Goal: Task Accomplishment & Management: Complete application form

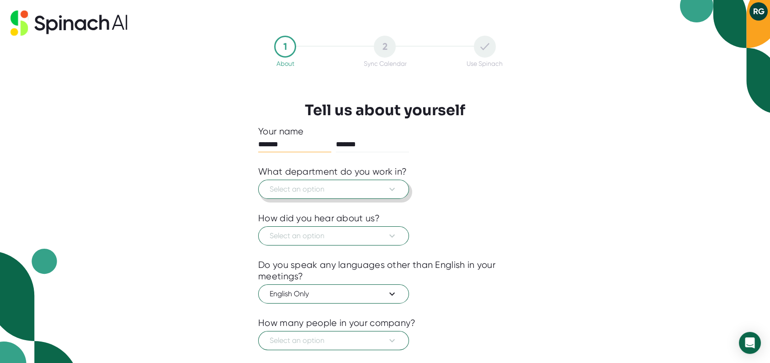
click at [298, 186] on span "Select an option" at bounding box center [333, 189] width 128 height 11
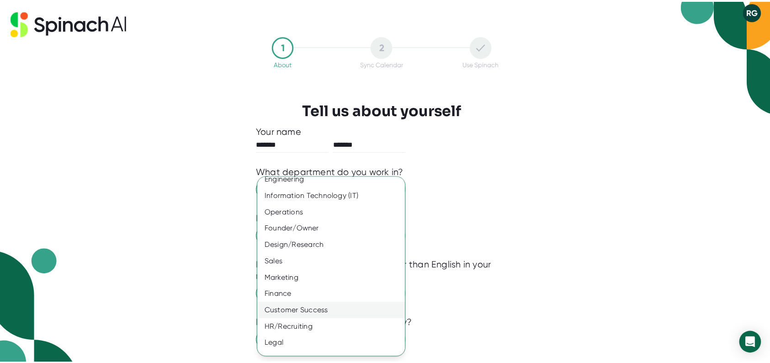
scroll to position [36, 0]
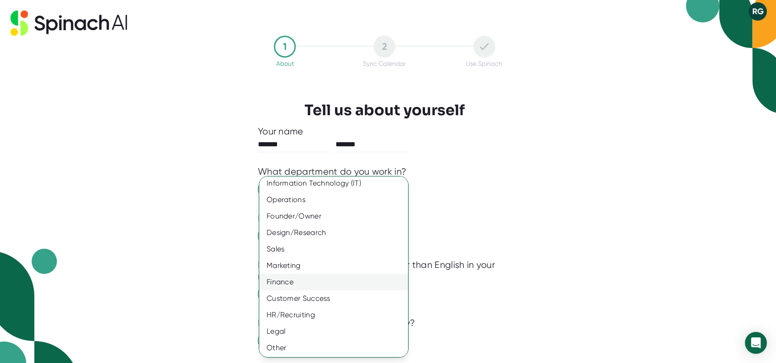
click at [291, 278] on div "Finance" at bounding box center [337, 282] width 156 height 16
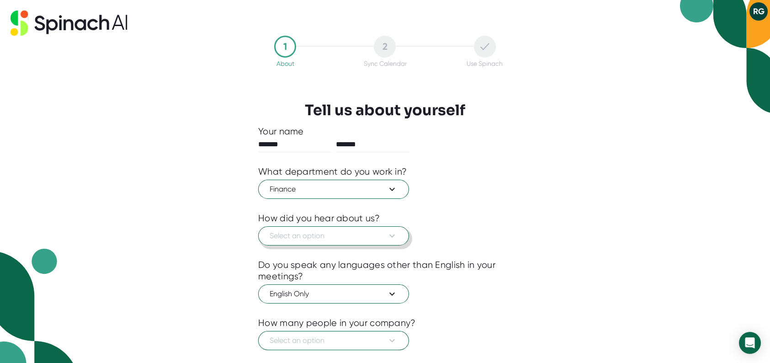
click at [331, 237] on span "Select an option" at bounding box center [333, 235] width 128 height 11
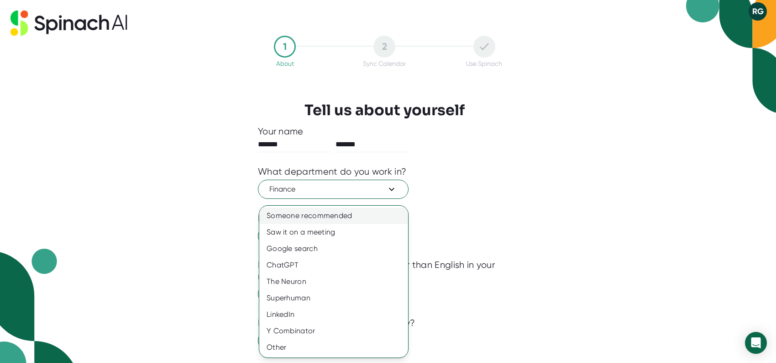
click at [293, 216] on div "Someone recommended" at bounding box center [333, 215] width 149 height 16
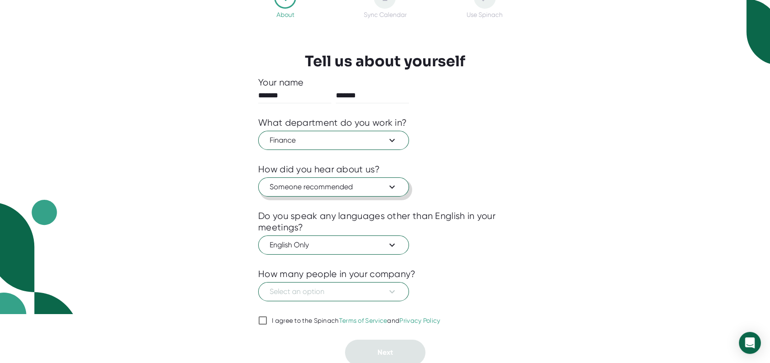
scroll to position [51, 0]
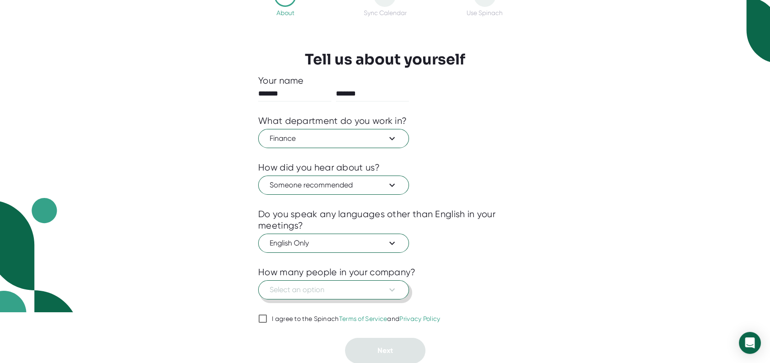
click at [307, 287] on span "Select an option" at bounding box center [333, 289] width 128 height 11
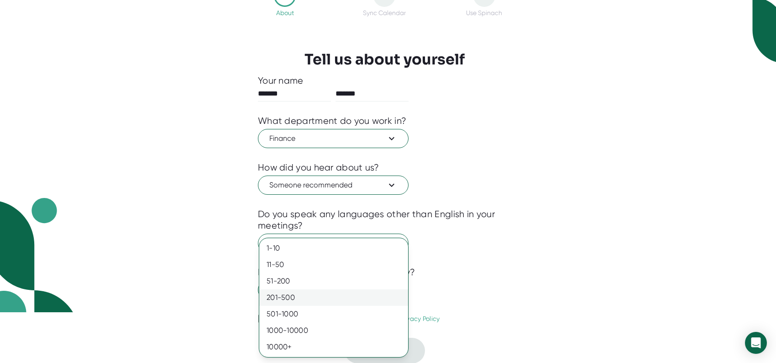
click at [294, 296] on div "201-500" at bounding box center [333, 297] width 149 height 16
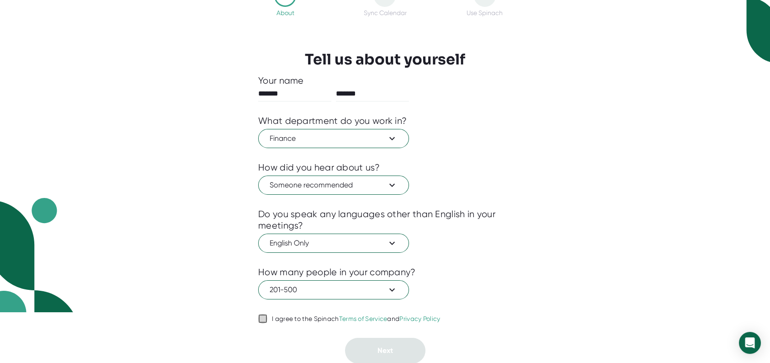
click at [260, 316] on input "I agree to the Spinach Terms of Service and Privacy Policy" at bounding box center [262, 318] width 9 height 11
checkbox input "true"
click at [394, 347] on button "Next" at bounding box center [385, 351] width 80 height 26
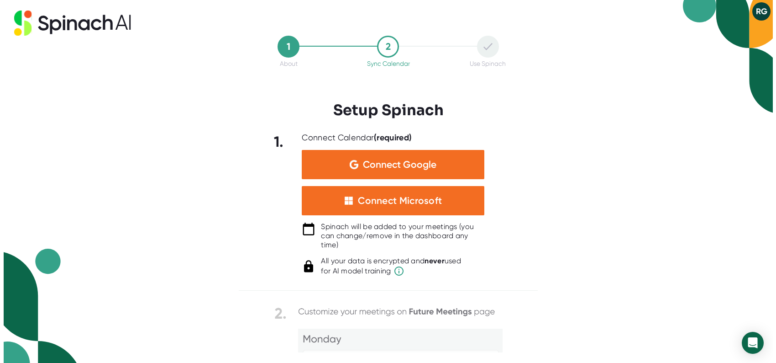
scroll to position [0, 0]
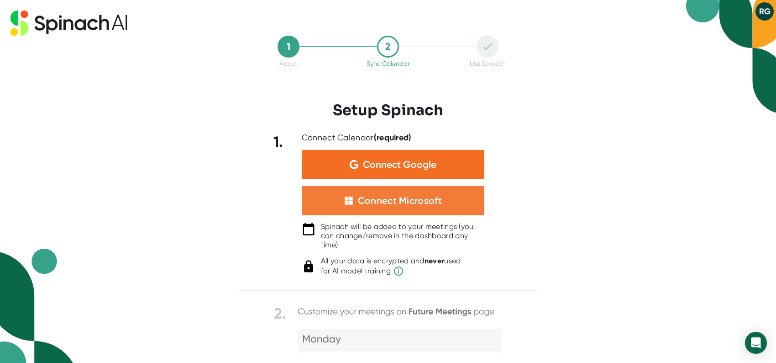
click at [385, 202] on div "Connect Microsoft" at bounding box center [400, 201] width 84 height 12
